Goal: Transaction & Acquisition: Book appointment/travel/reservation

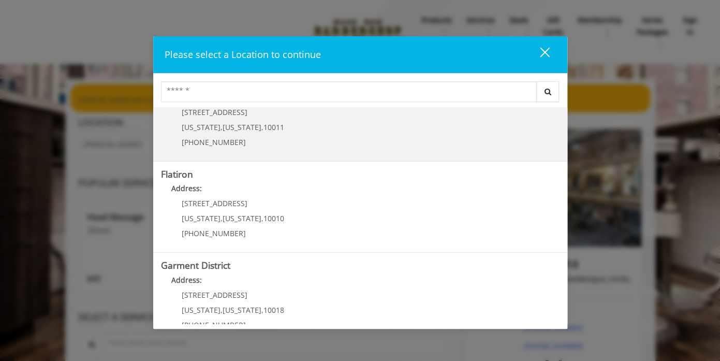
scroll to position [241, 0]
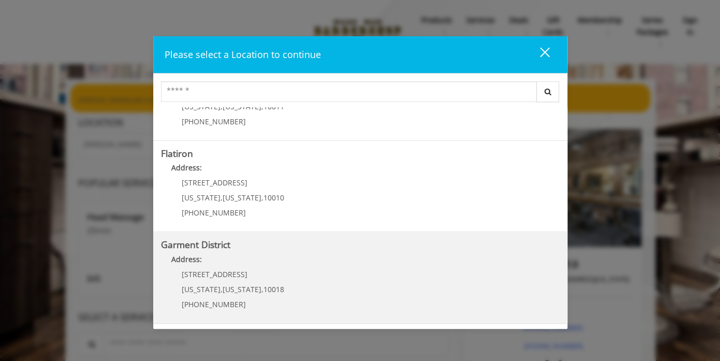
click at [232, 256] on District "Address:" at bounding box center [360, 262] width 399 height 17
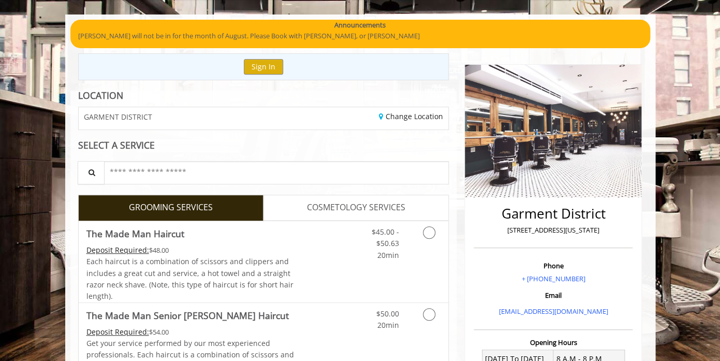
scroll to position [69, 0]
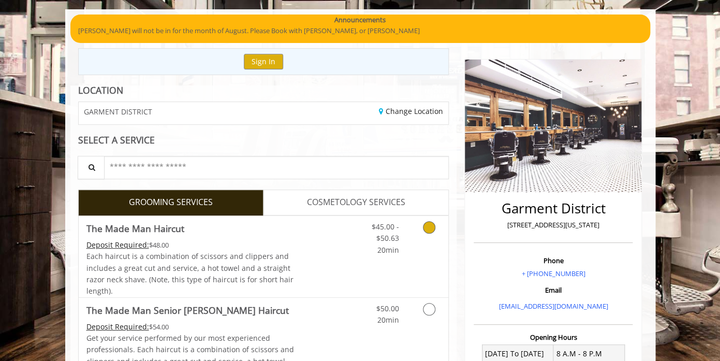
click at [428, 228] on icon "Grooming services" at bounding box center [429, 227] width 12 height 12
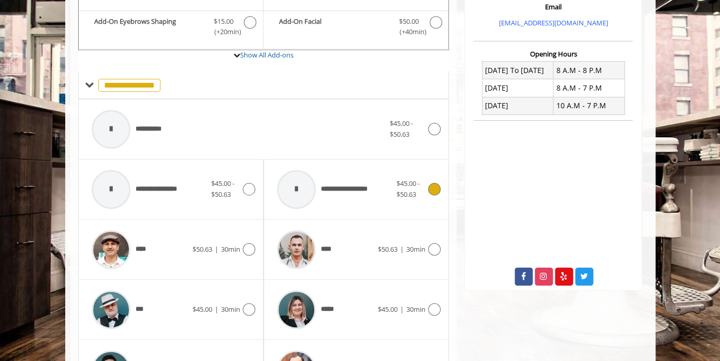
scroll to position [359, 0]
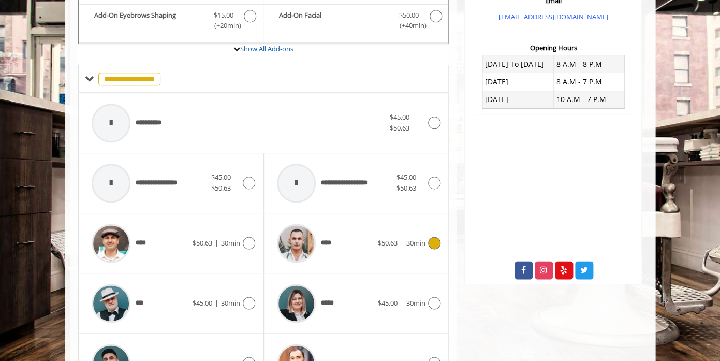
click at [436, 241] on icon at bounding box center [434, 243] width 12 height 12
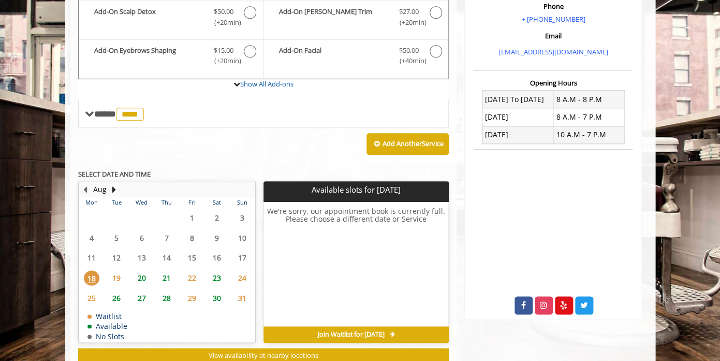
scroll to position [307, 0]
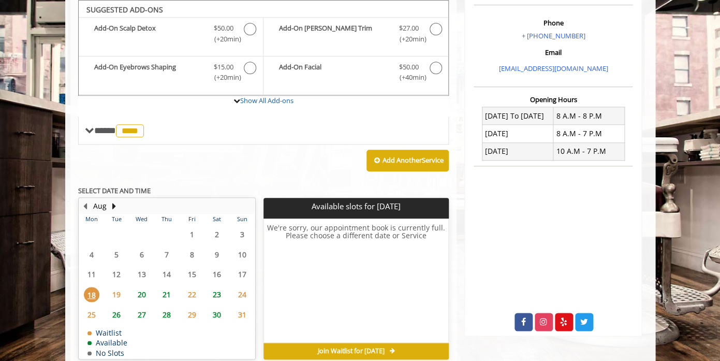
click at [141, 294] on span "20" at bounding box center [142, 294] width 16 height 15
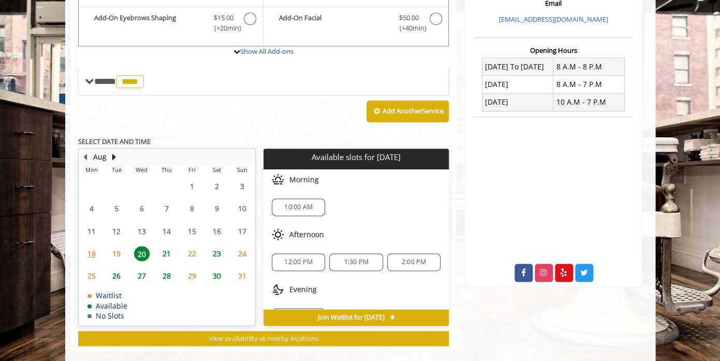
scroll to position [372, 0]
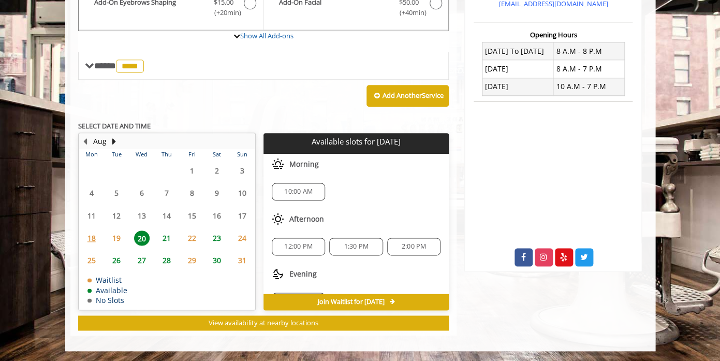
click at [168, 240] on span "21" at bounding box center [167, 237] width 16 height 15
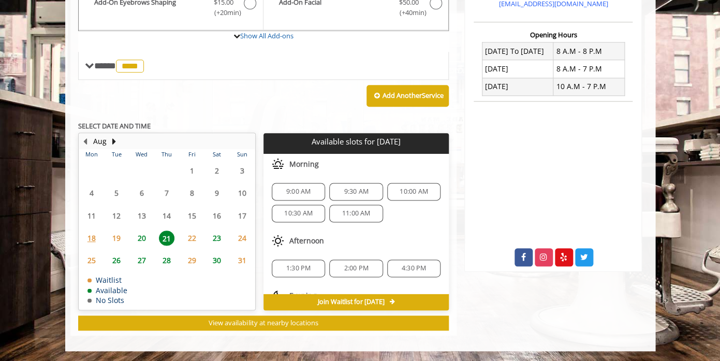
click at [144, 241] on span "20" at bounding box center [142, 237] width 16 height 15
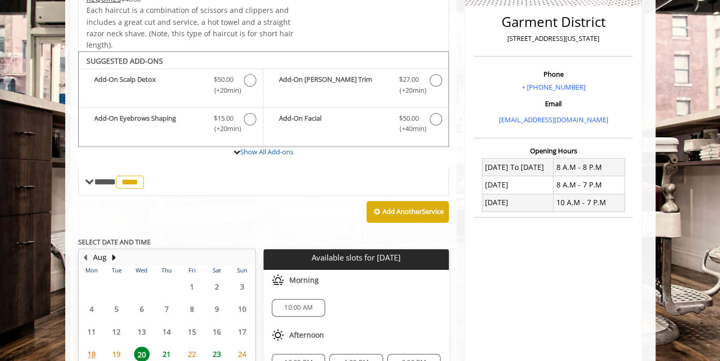
scroll to position [38, 0]
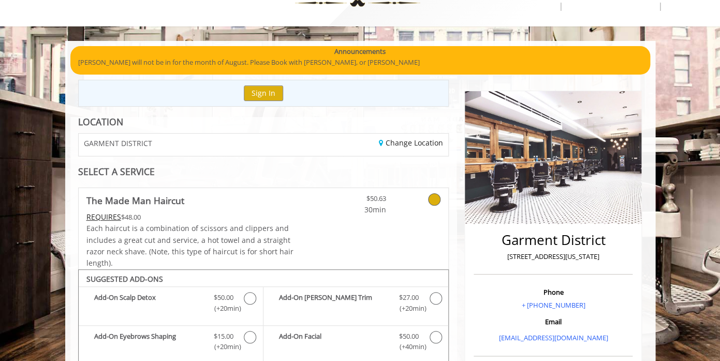
click at [329, 146] on div "Change Location" at bounding box center [360, 145] width 193 height 22
click at [424, 144] on link "Change Location" at bounding box center [411, 143] width 64 height 10
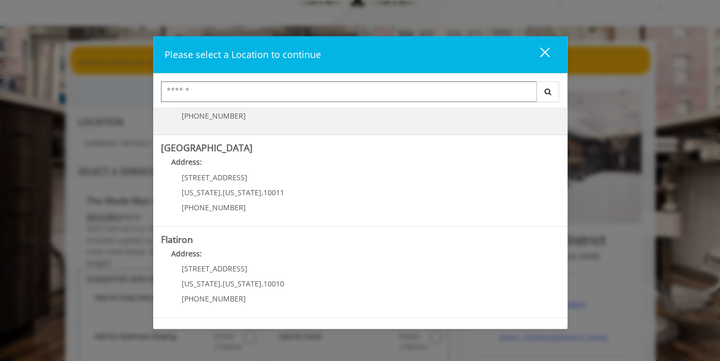
scroll to position [167, 0]
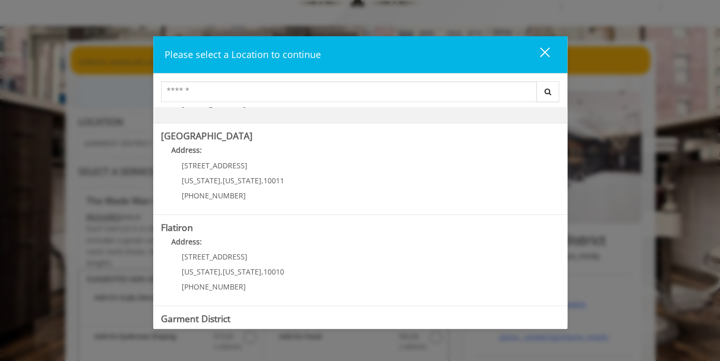
click at [232, 229] on h5 "Flatiron" at bounding box center [360, 228] width 399 height 10
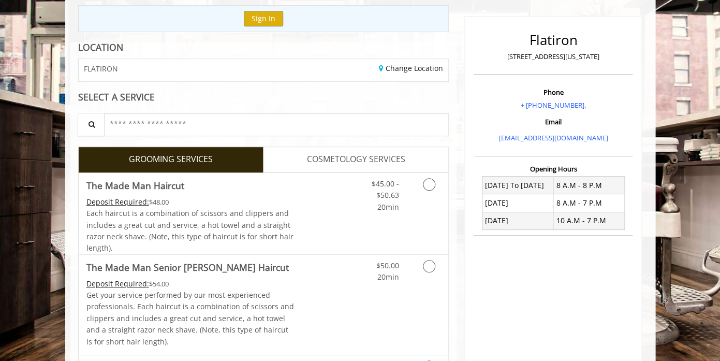
scroll to position [142, 0]
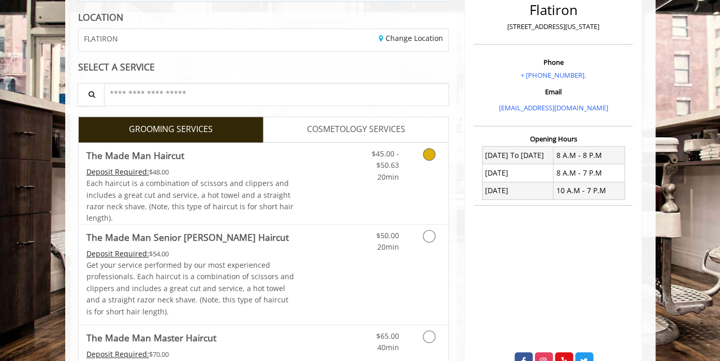
click at [430, 157] on icon "Grooming services" at bounding box center [429, 154] width 12 height 12
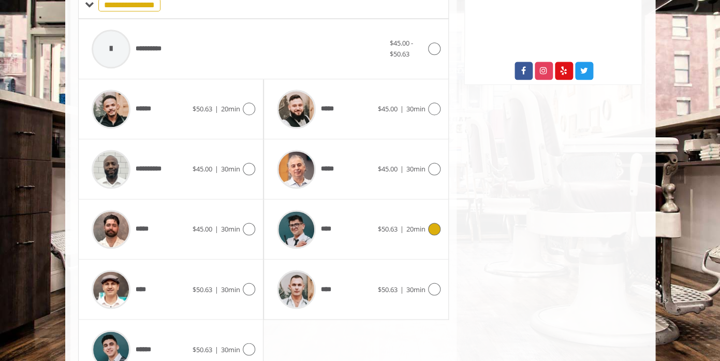
scroll to position [433, 0]
click at [297, 283] on img at bounding box center [296, 288] width 39 height 39
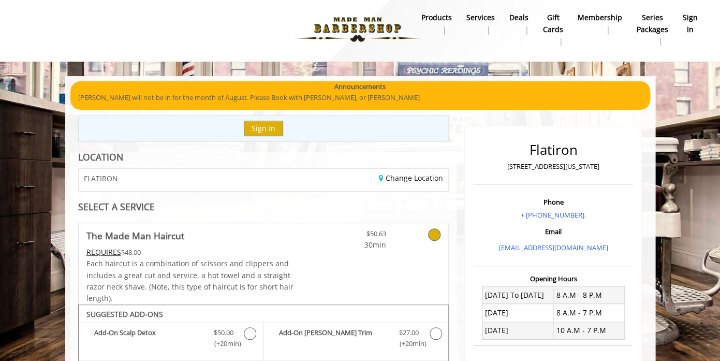
scroll to position [3, 0]
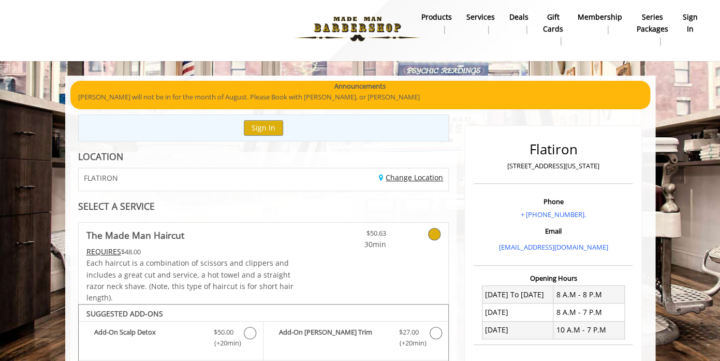
click at [407, 175] on link "Change Location" at bounding box center [411, 177] width 64 height 10
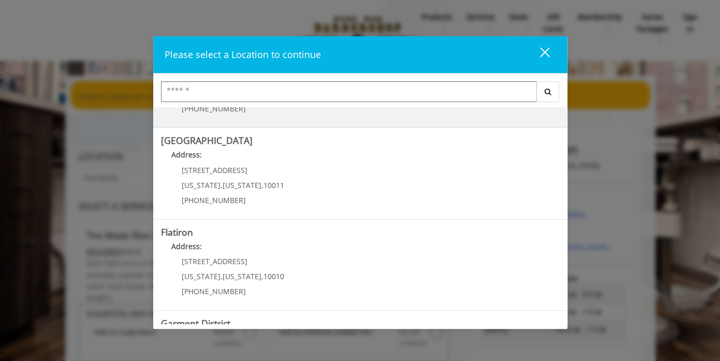
scroll to position [166, 0]
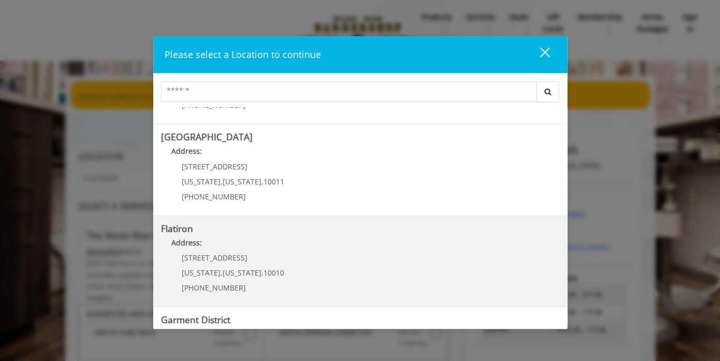
click at [254, 254] on "Address:" at bounding box center [360, 245] width 399 height 17
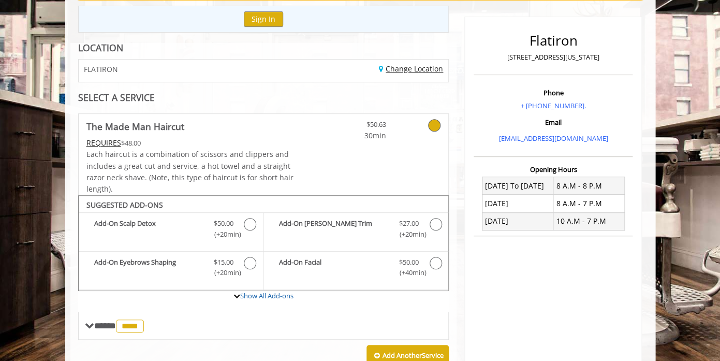
scroll to position [153, 0]
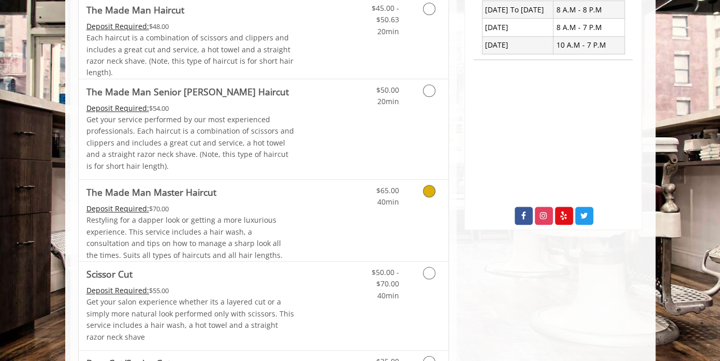
scroll to position [288, 0]
click at [432, 10] on icon "Grooming services" at bounding box center [429, 8] width 12 height 12
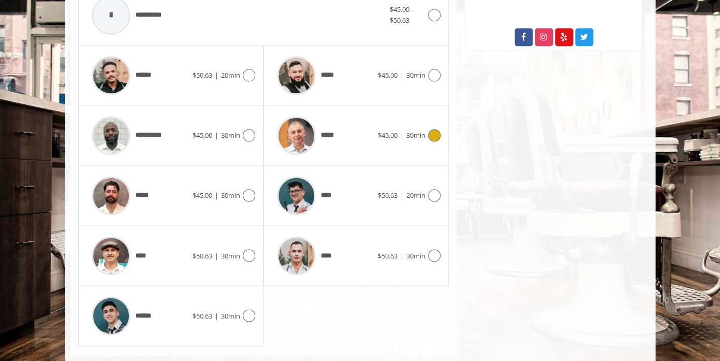
scroll to position [468, 0]
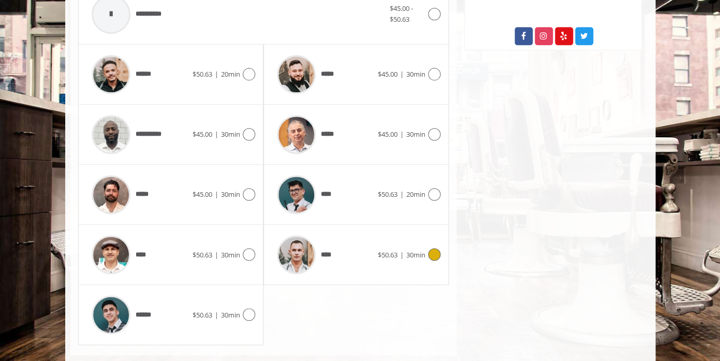
click at [431, 254] on icon at bounding box center [434, 254] width 12 height 12
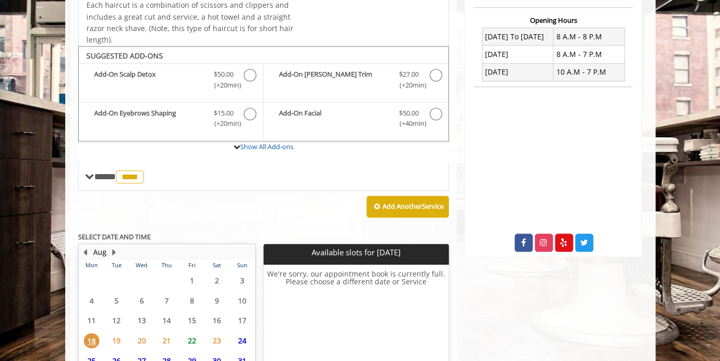
scroll to position [356, 0]
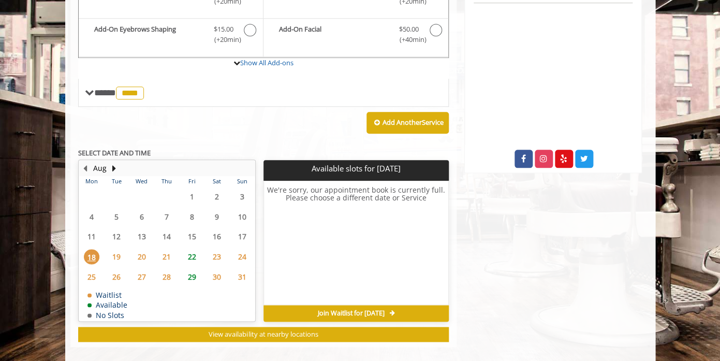
click at [193, 244] on table "Mon Tue Wed Thu Fri Sat Sun 28 29 30 31 1 2 3 4 5 6 7 8 9 10 11 12 13 14 15 16 …" at bounding box center [167, 248] width 176 height 144
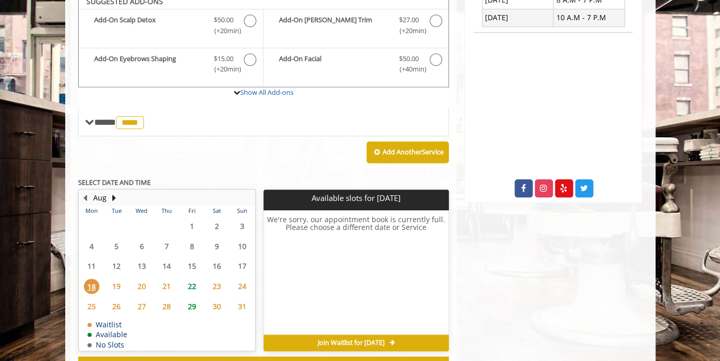
scroll to position [307, 0]
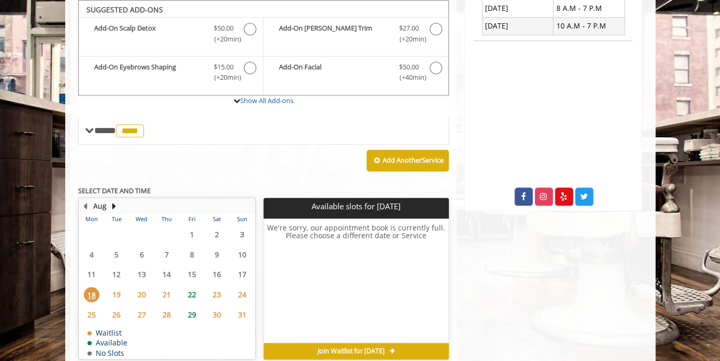
click at [191, 295] on span "22" at bounding box center [192, 294] width 16 height 15
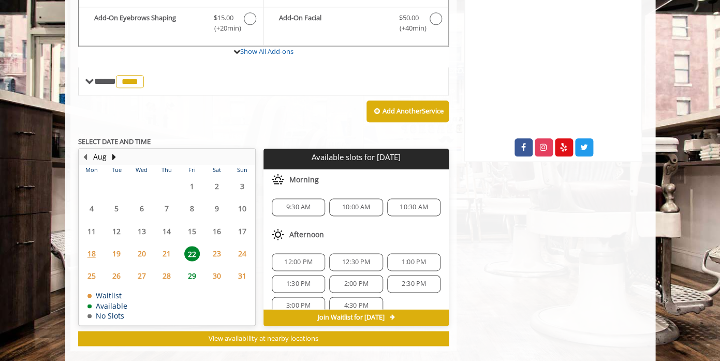
scroll to position [372, 0]
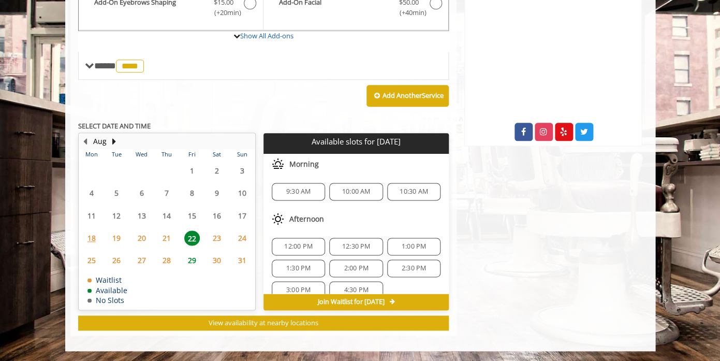
click at [165, 237] on span "21" at bounding box center [167, 237] width 16 height 15
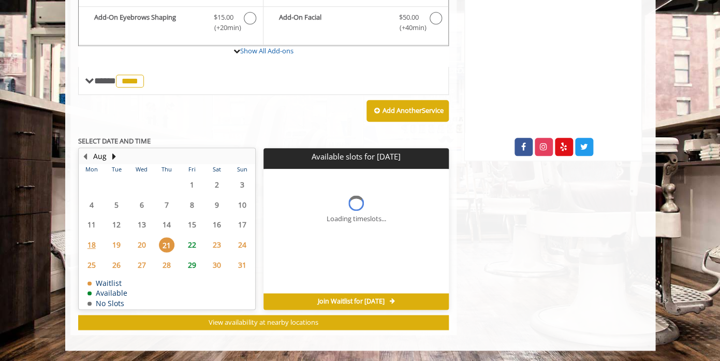
scroll to position [356, 0]
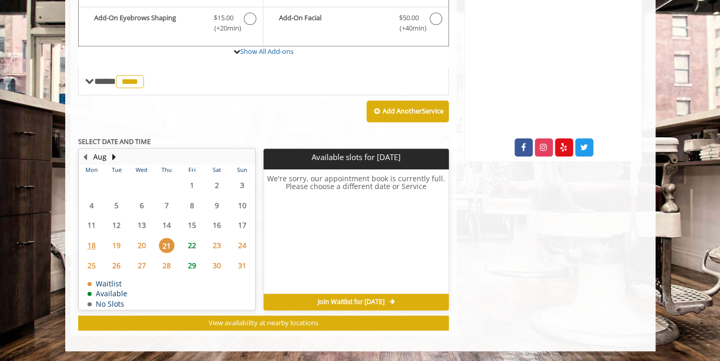
click at [144, 244] on span "20" at bounding box center [142, 245] width 16 height 15
click at [118, 245] on span "19" at bounding box center [117, 245] width 16 height 15
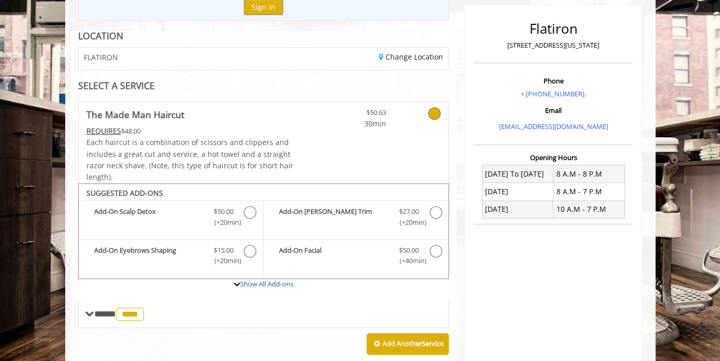
scroll to position [0, 0]
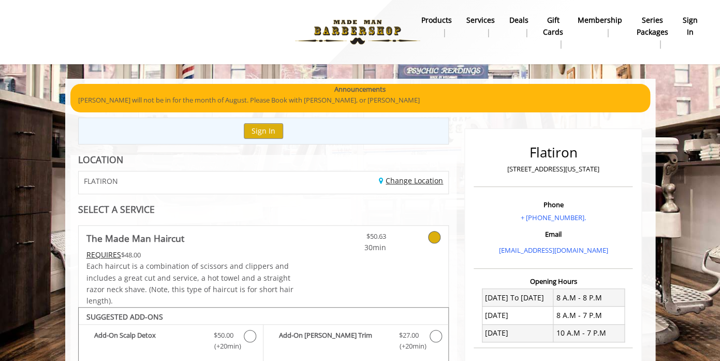
click at [399, 183] on link "Change Location" at bounding box center [411, 181] width 64 height 10
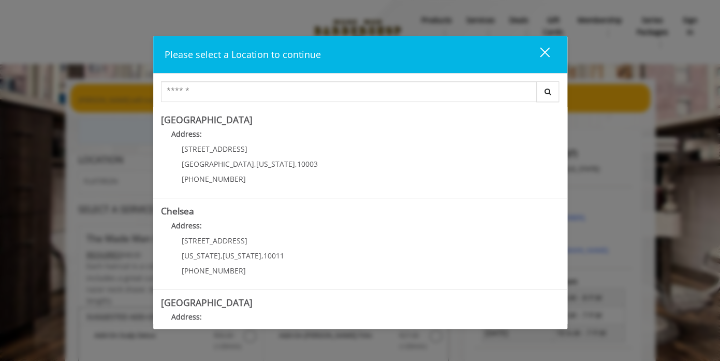
click at [547, 53] on div "close" at bounding box center [538, 55] width 21 height 16
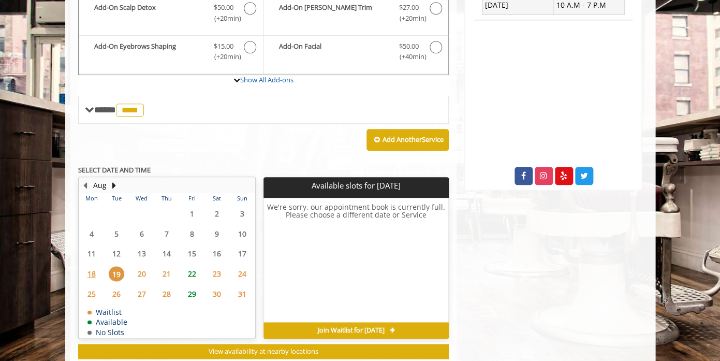
scroll to position [339, 0]
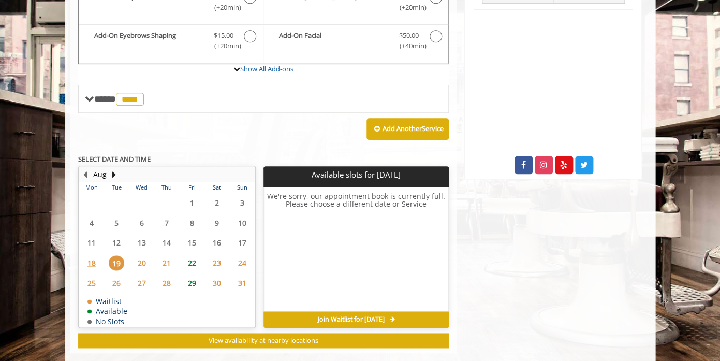
click at [196, 260] on span "22" at bounding box center [192, 262] width 16 height 15
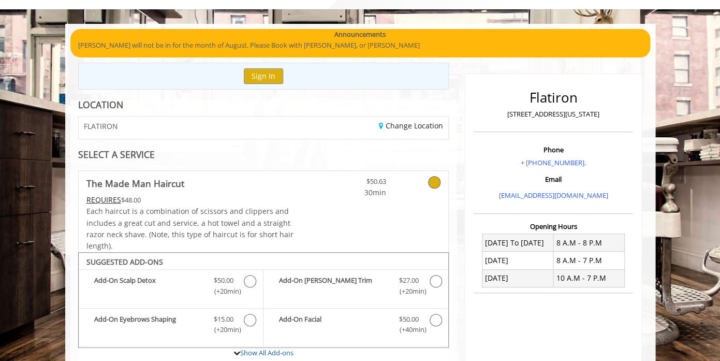
scroll to position [0, 0]
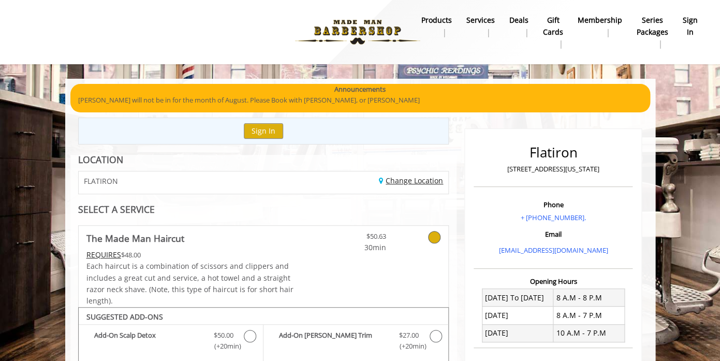
click at [411, 181] on link "Change Location" at bounding box center [411, 181] width 64 height 10
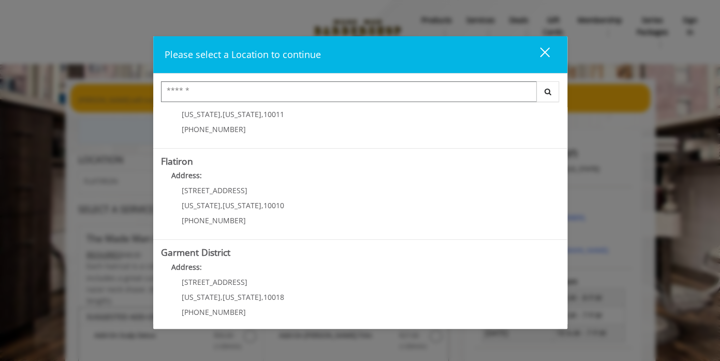
scroll to position [241, 0]
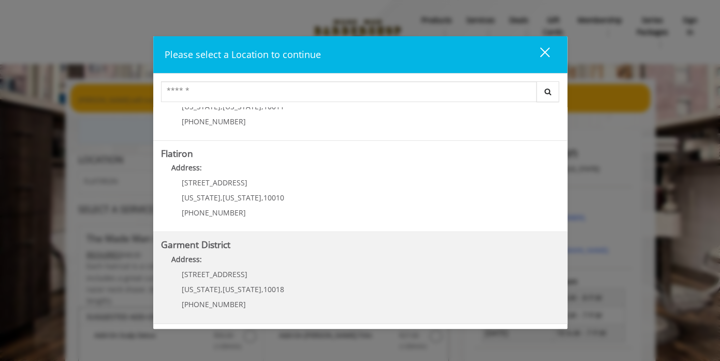
click at [251, 242] on h5 "Garment District" at bounding box center [360, 245] width 399 height 10
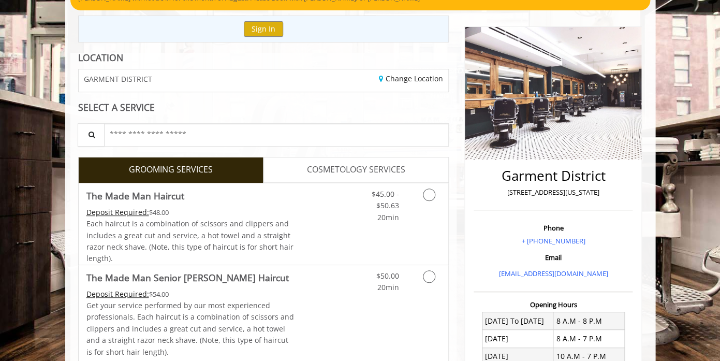
scroll to position [132, 0]
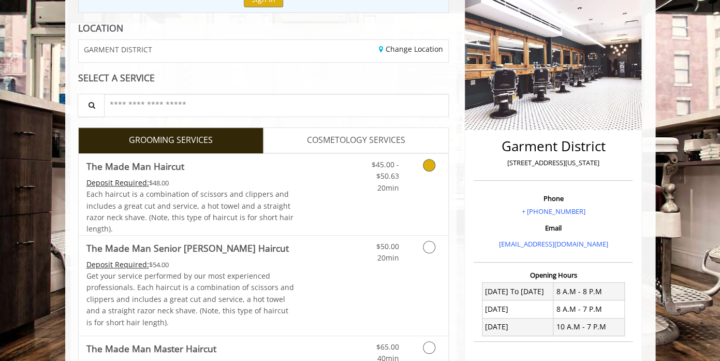
click at [424, 169] on link "Grooming services" at bounding box center [427, 174] width 26 height 40
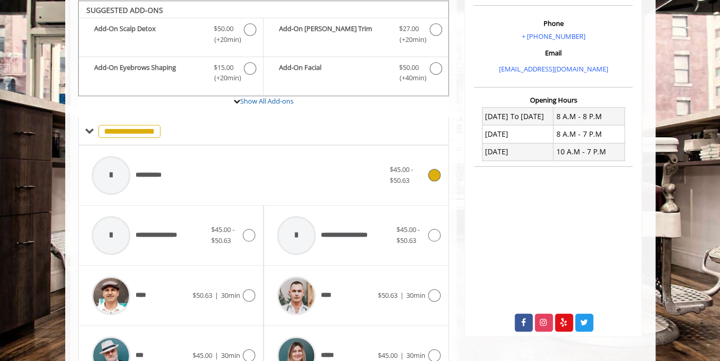
scroll to position [370, 0]
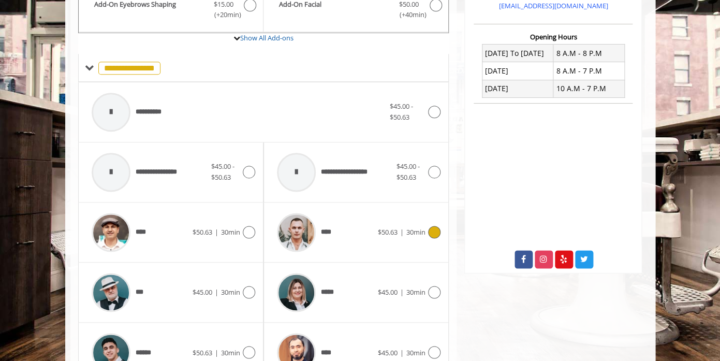
click at [436, 233] on icon at bounding box center [434, 232] width 12 height 12
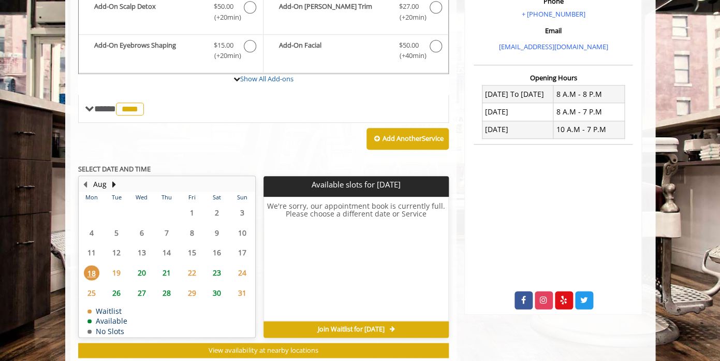
scroll to position [307, 0]
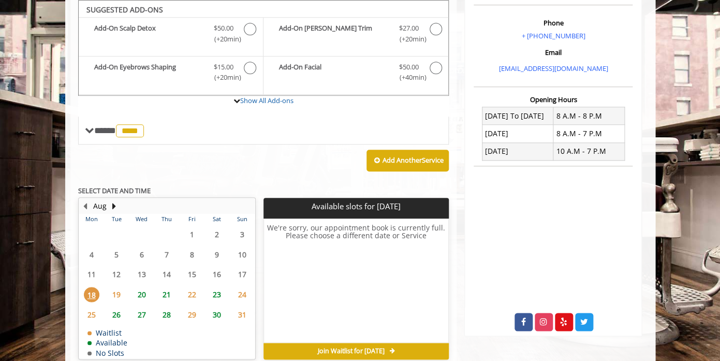
click at [119, 292] on span "19" at bounding box center [117, 294] width 16 height 15
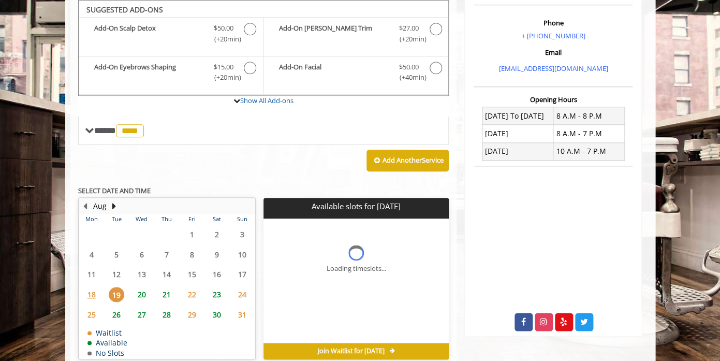
scroll to position [356, 0]
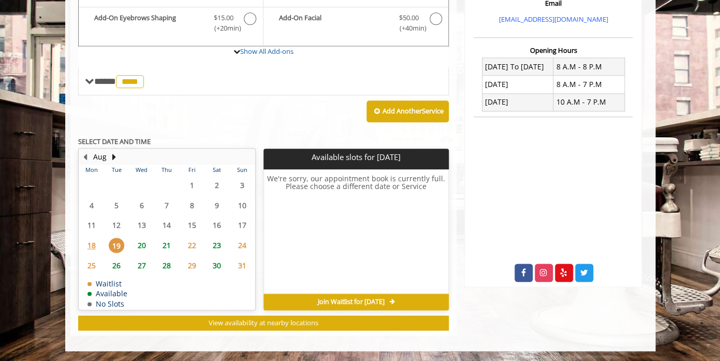
click at [92, 246] on span "18" at bounding box center [92, 245] width 16 height 15
click at [145, 248] on span "20" at bounding box center [142, 245] width 16 height 15
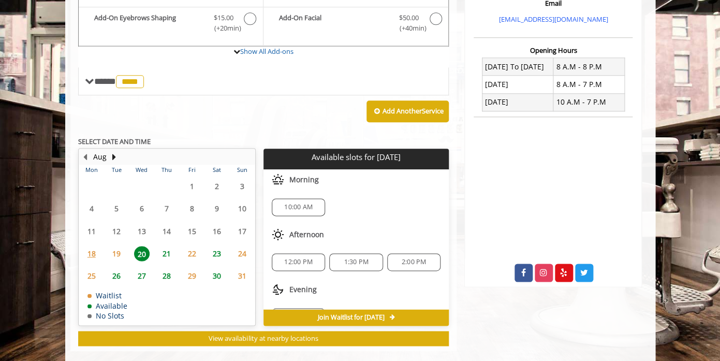
scroll to position [372, 0]
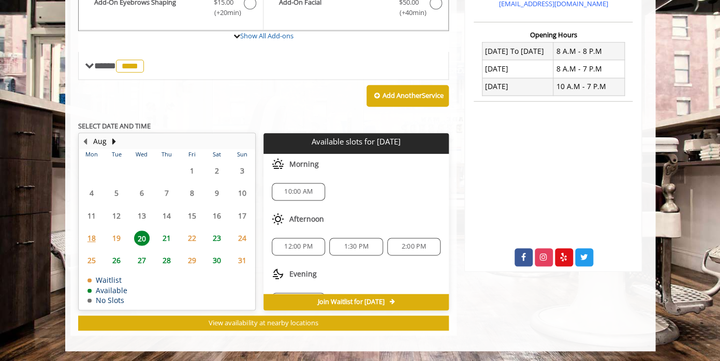
click at [170, 240] on span "21" at bounding box center [167, 237] width 16 height 15
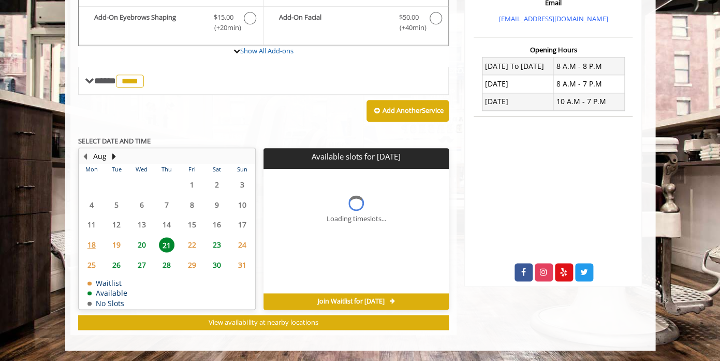
scroll to position [356, 0]
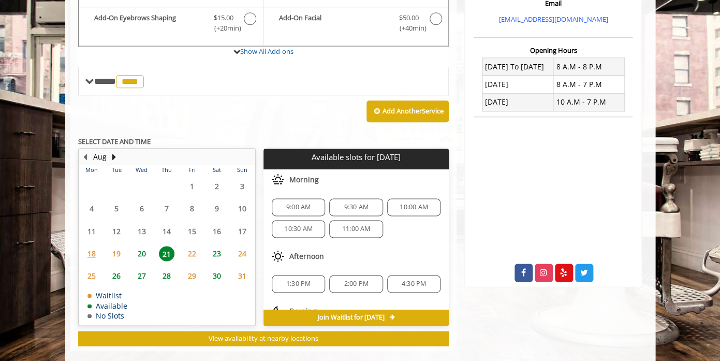
click at [297, 228] on span "10:30 AM" at bounding box center [298, 229] width 28 height 8
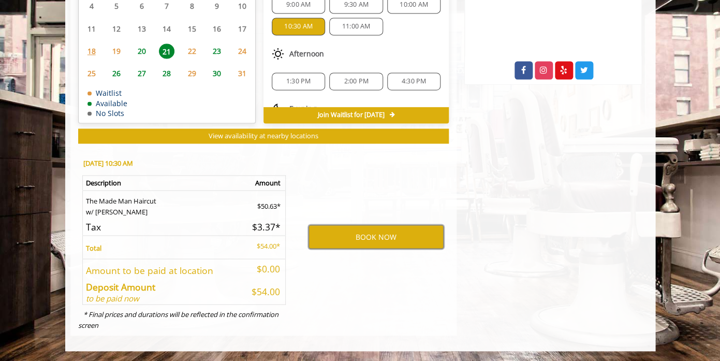
scroll to position [497, 0]
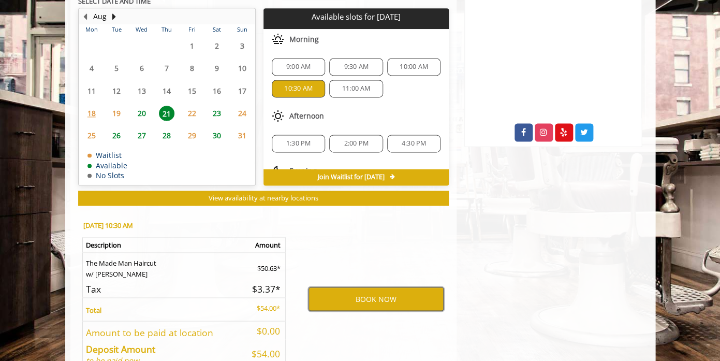
click at [376, 299] on button "BOOK NOW" at bounding box center [376, 299] width 135 height 24
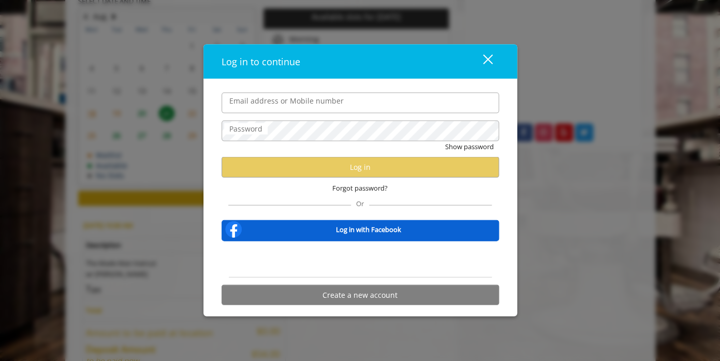
click at [358, 259] on div "Sign in with Google. Opens in new tab" at bounding box center [360, 259] width 119 height 23
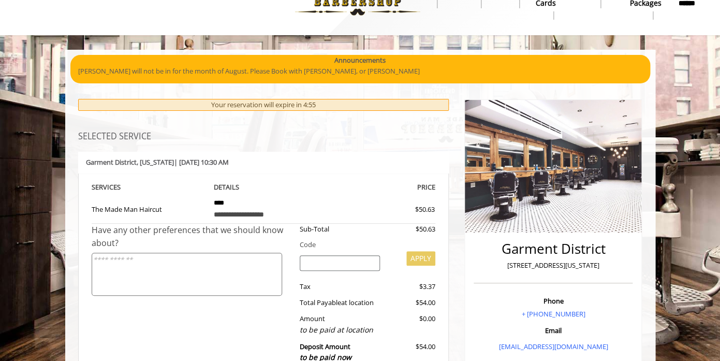
scroll to position [30, 0]
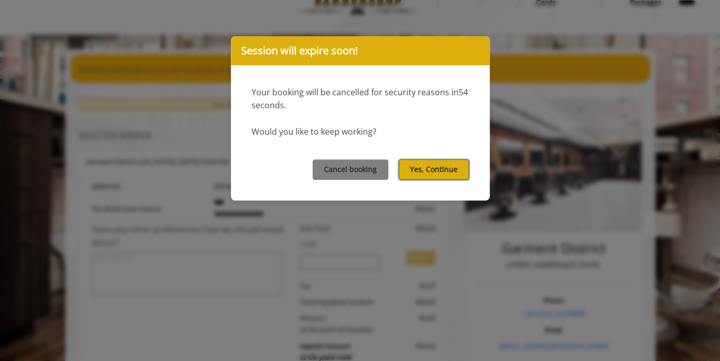
click at [436, 172] on button "Yes, Continue" at bounding box center [434, 169] width 70 height 20
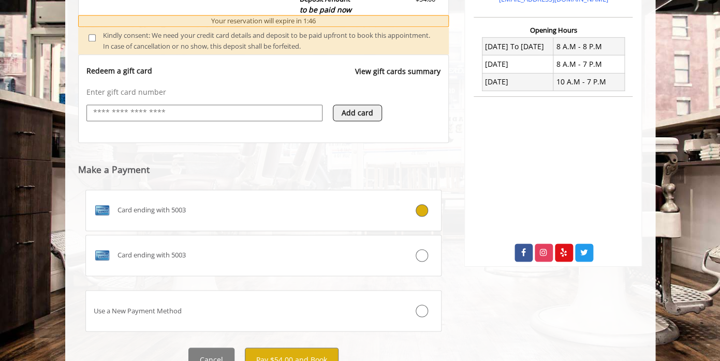
scroll to position [413, 0]
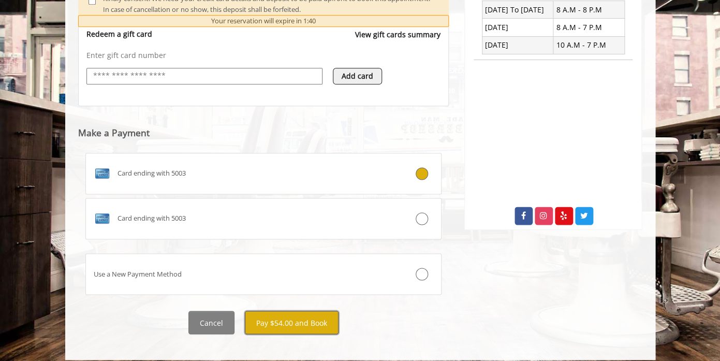
click at [297, 314] on button "Pay $54.00 and Book" at bounding box center [292, 322] width 94 height 23
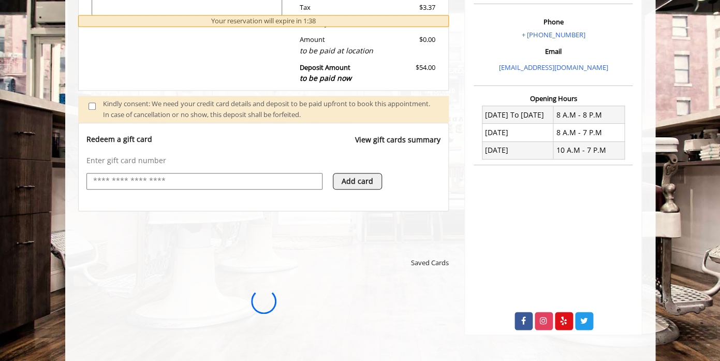
scroll to position [0, 0]
